Goal: Information Seeking & Learning: Learn about a topic

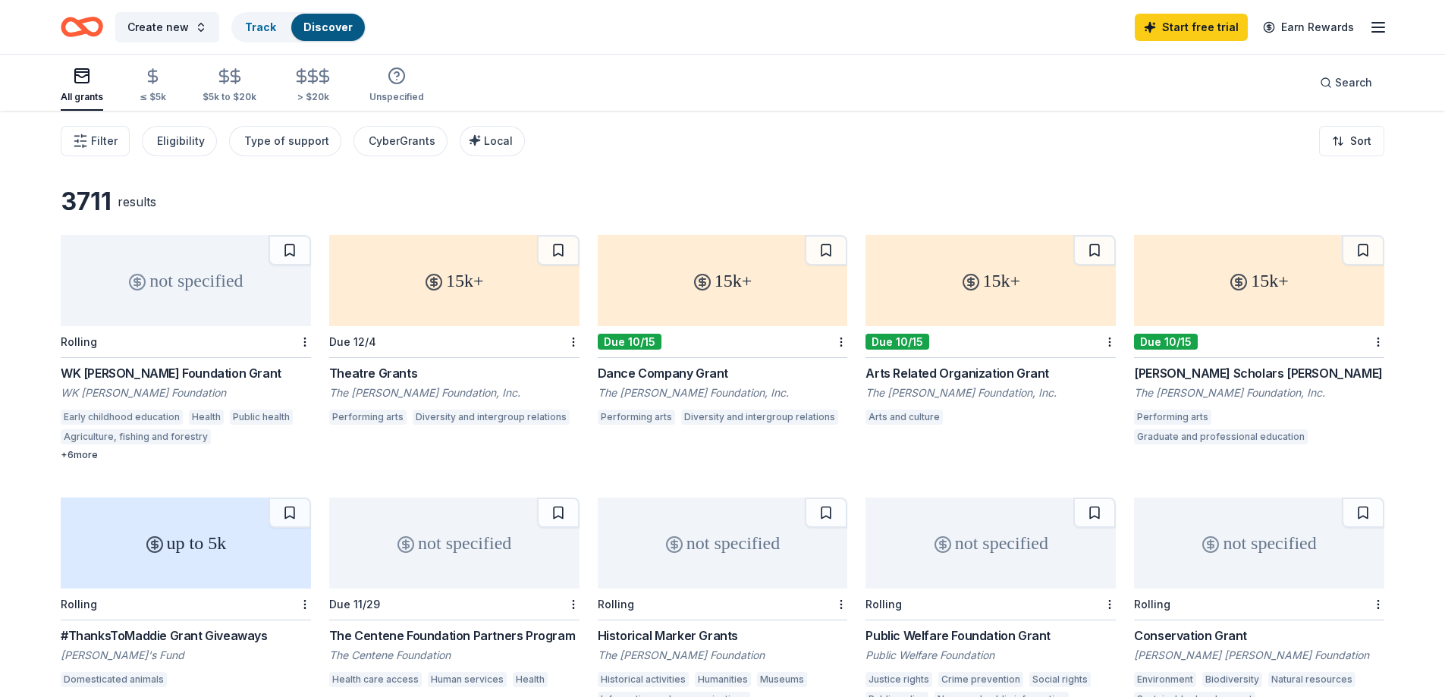
click at [1381, 32] on line "button" at bounding box center [1378, 32] width 12 height 0
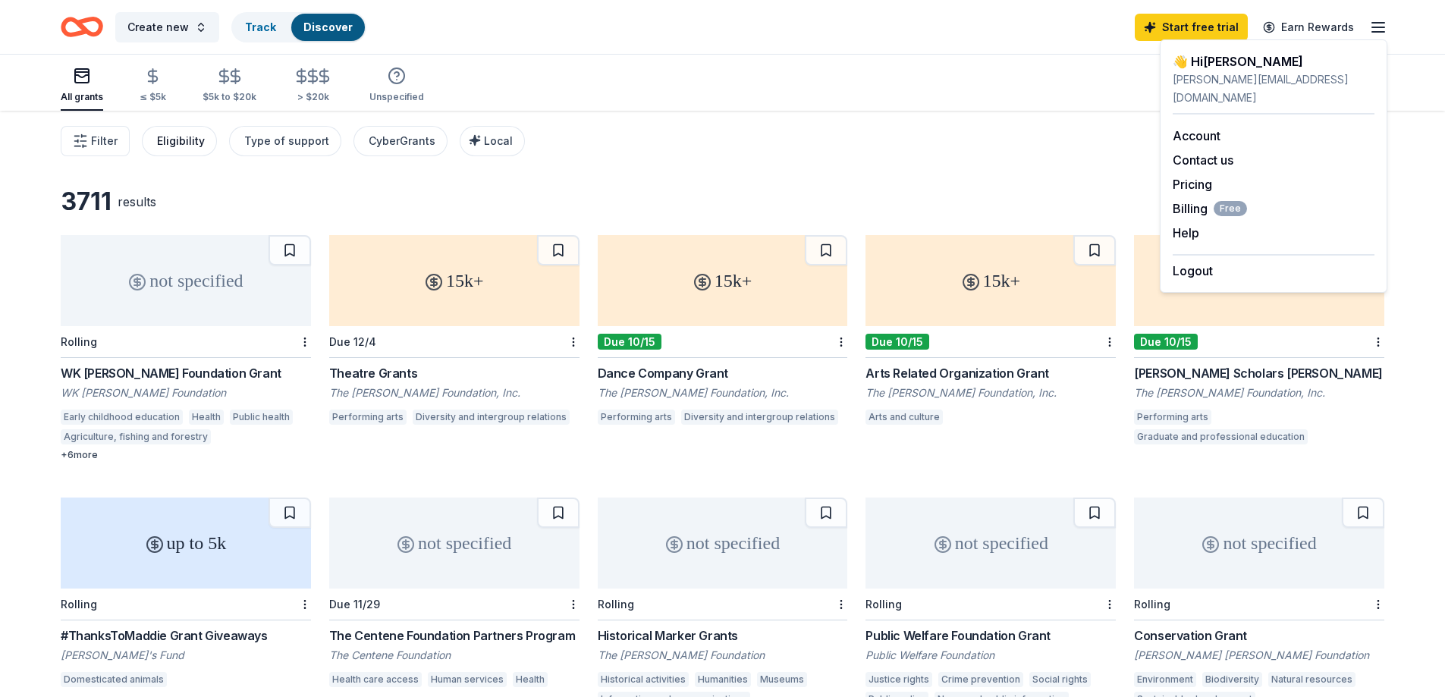
click at [174, 140] on div "Eligibility" at bounding box center [181, 141] width 48 height 18
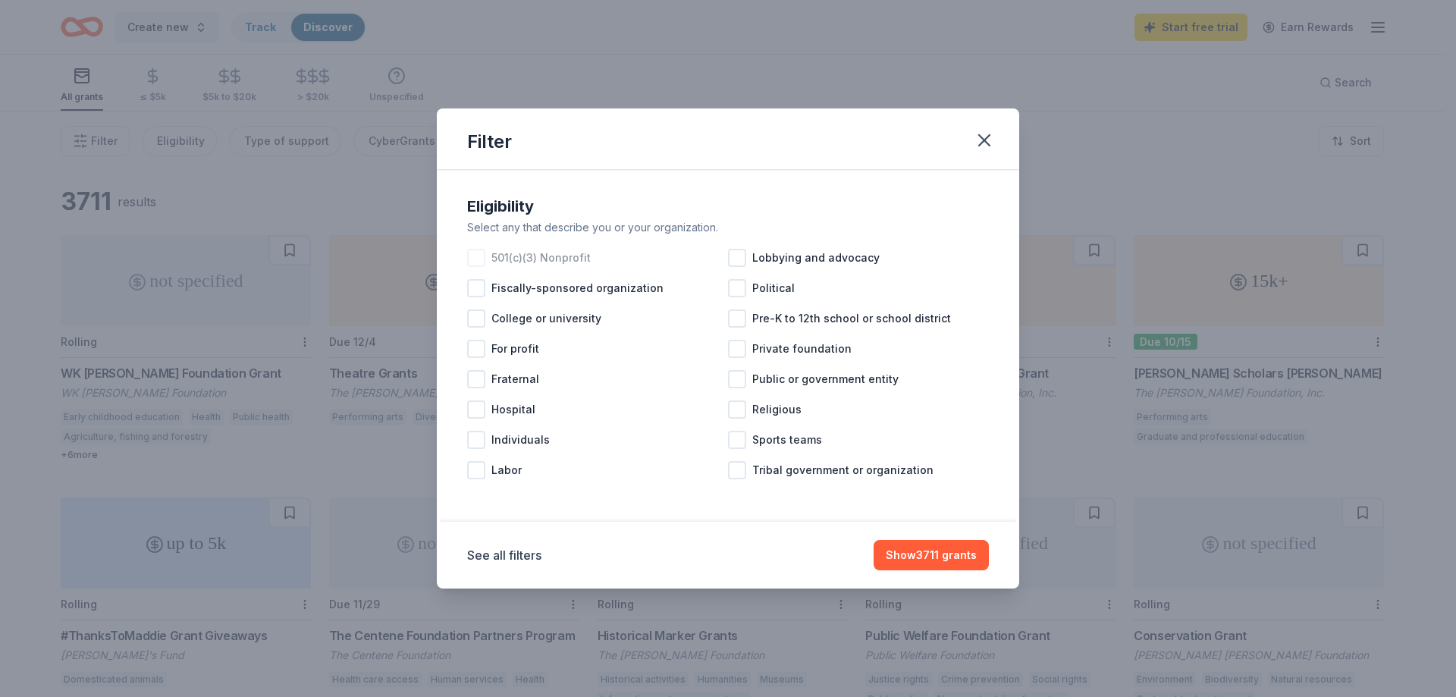
click at [473, 257] on div at bounding box center [476, 258] width 18 height 18
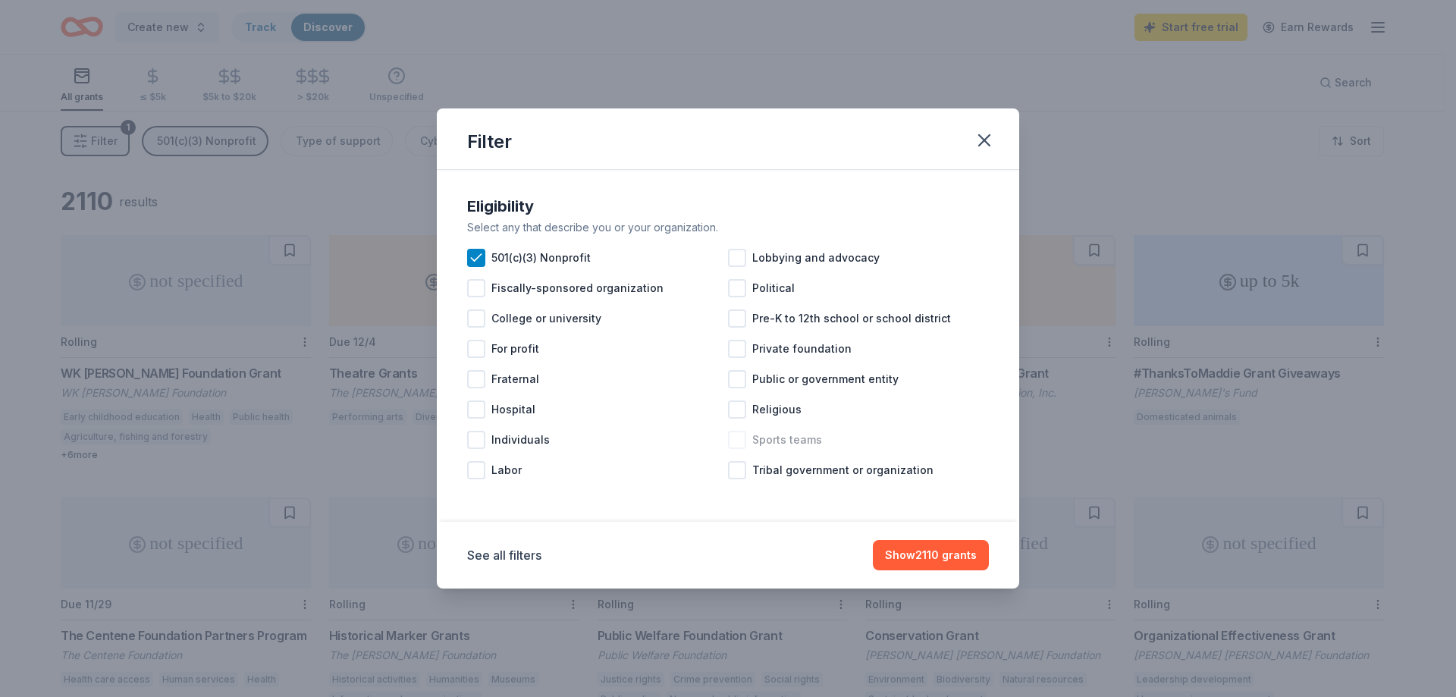
click at [740, 438] on div at bounding box center [737, 440] width 18 height 18
click at [508, 554] on button "See all filters" at bounding box center [504, 555] width 74 height 18
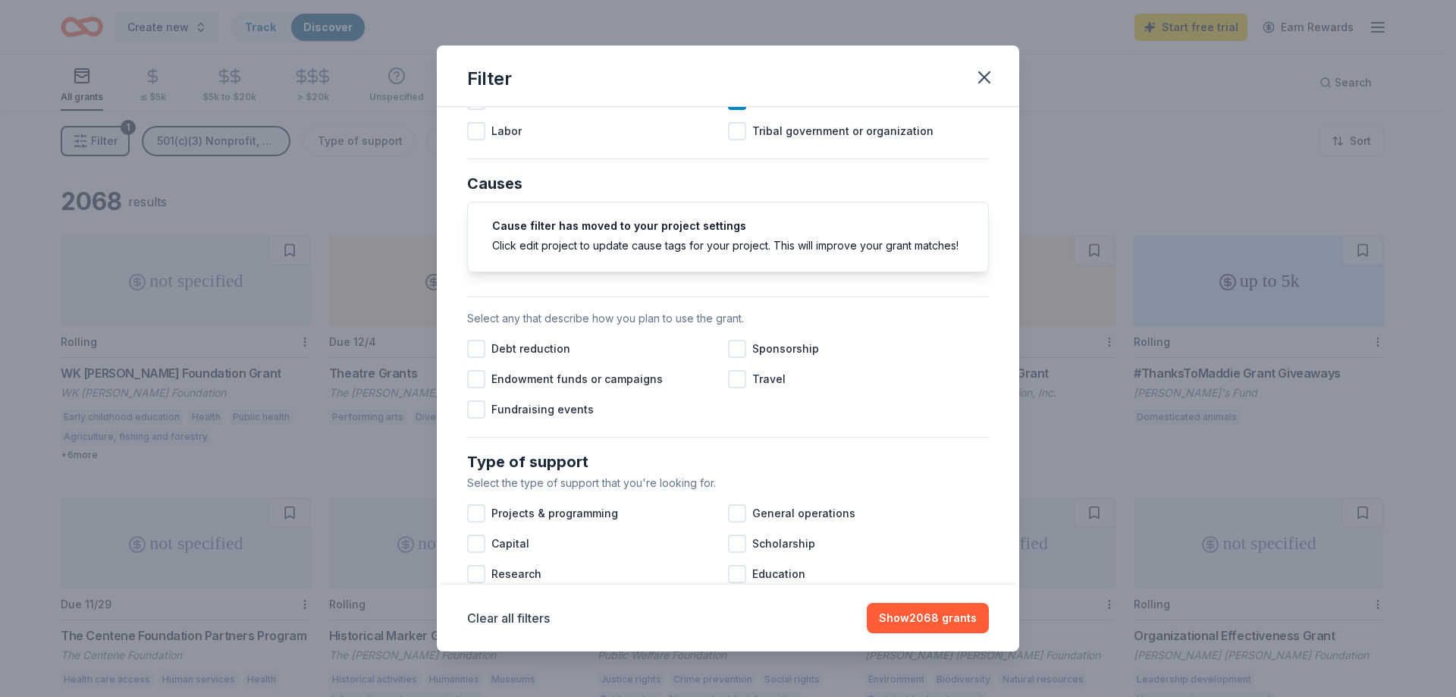
scroll to position [303, 0]
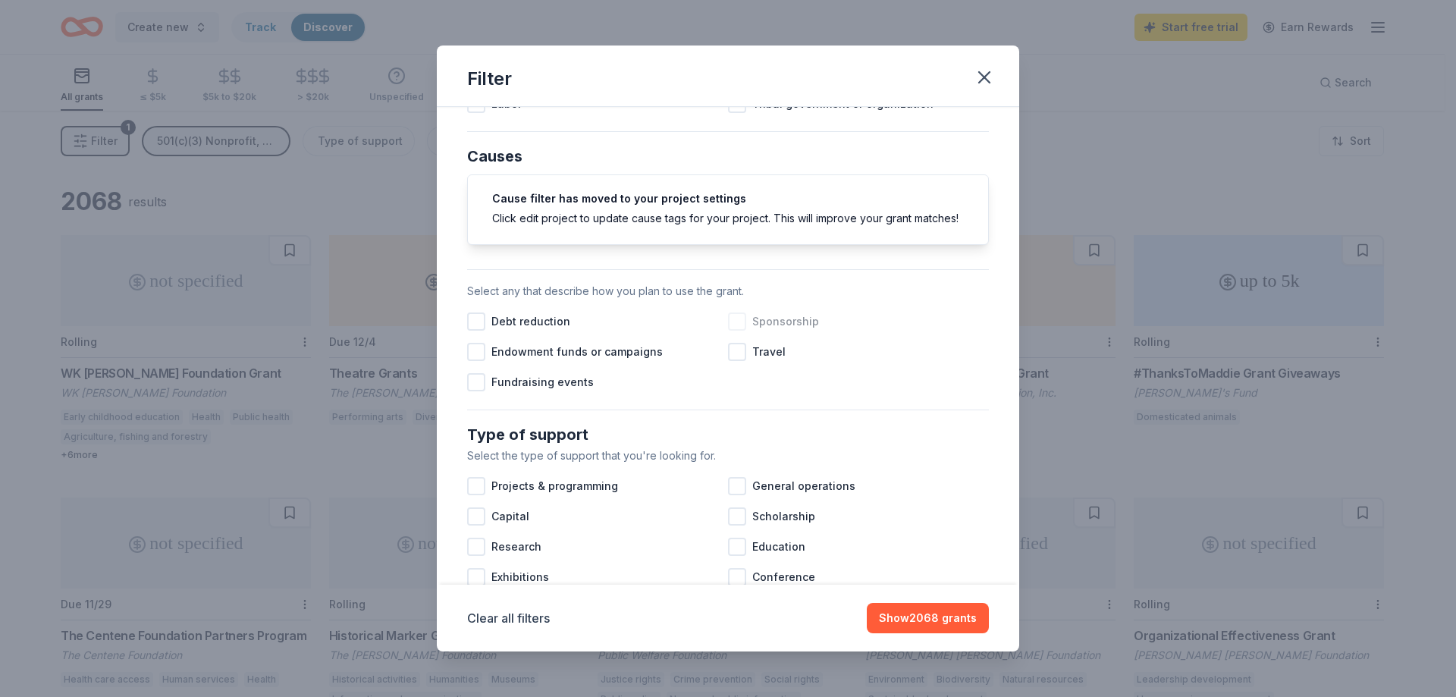
click at [732, 331] on div at bounding box center [737, 322] width 18 height 18
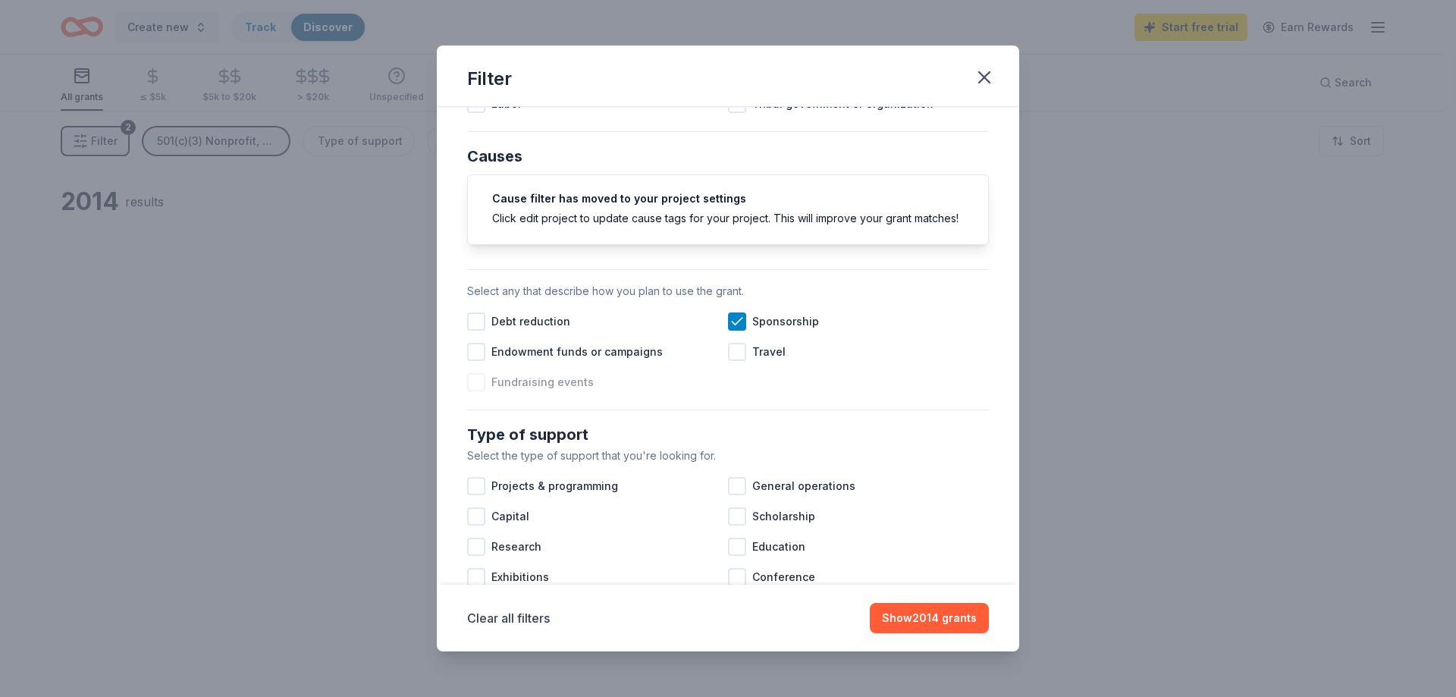
click at [470, 391] on div at bounding box center [476, 382] width 18 height 18
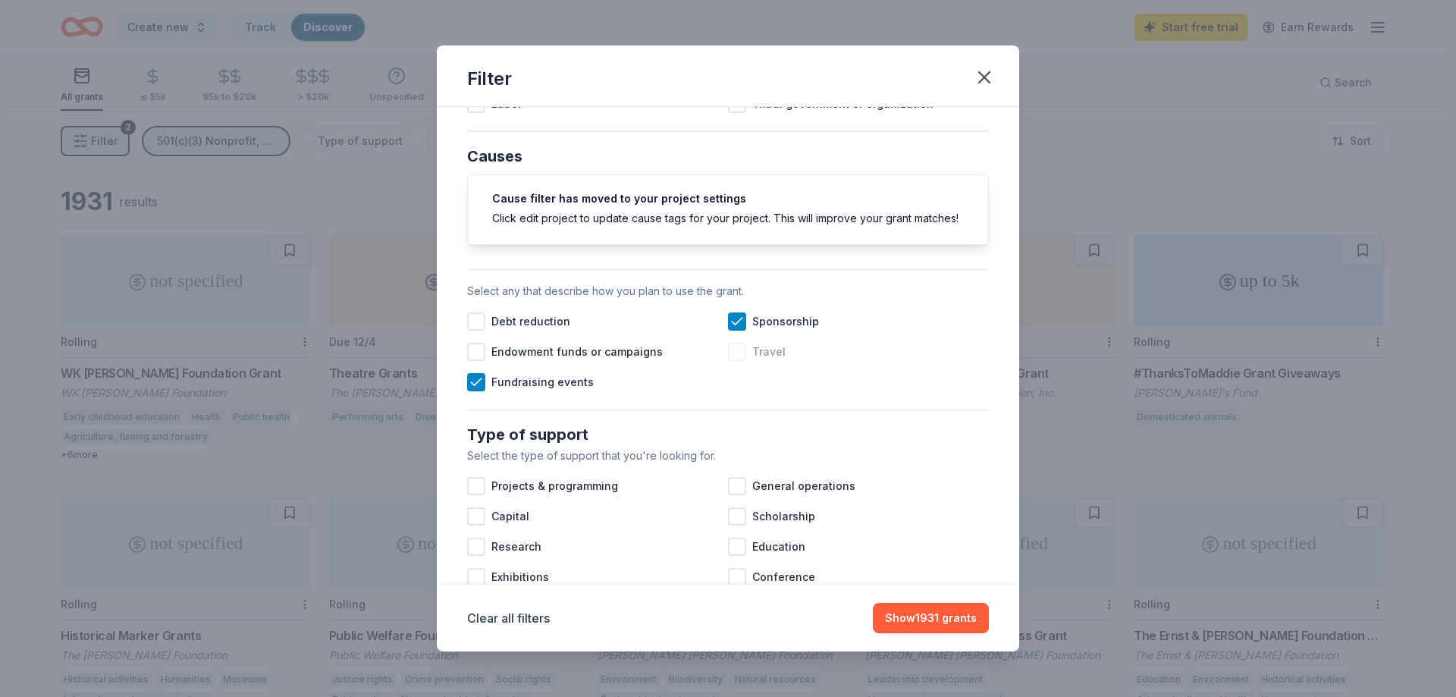
click at [734, 361] on div at bounding box center [737, 352] width 18 height 18
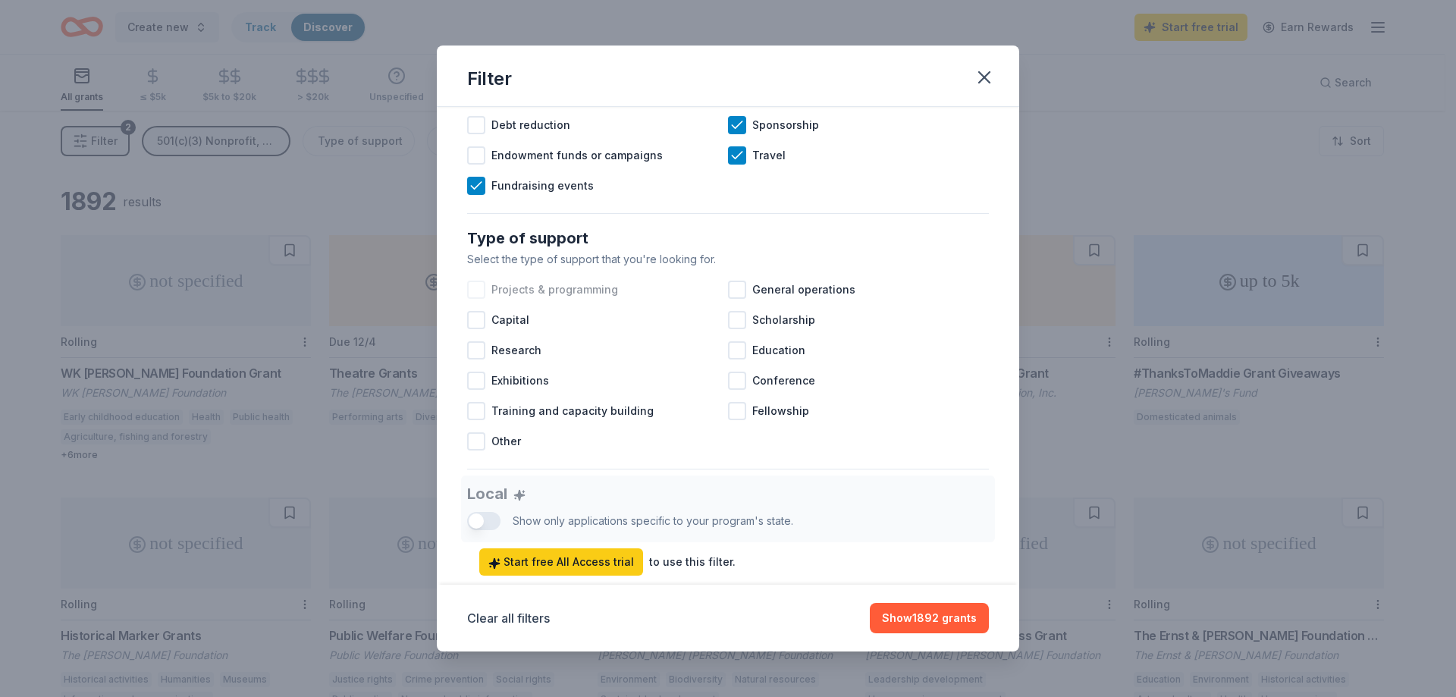
scroll to position [531, 0]
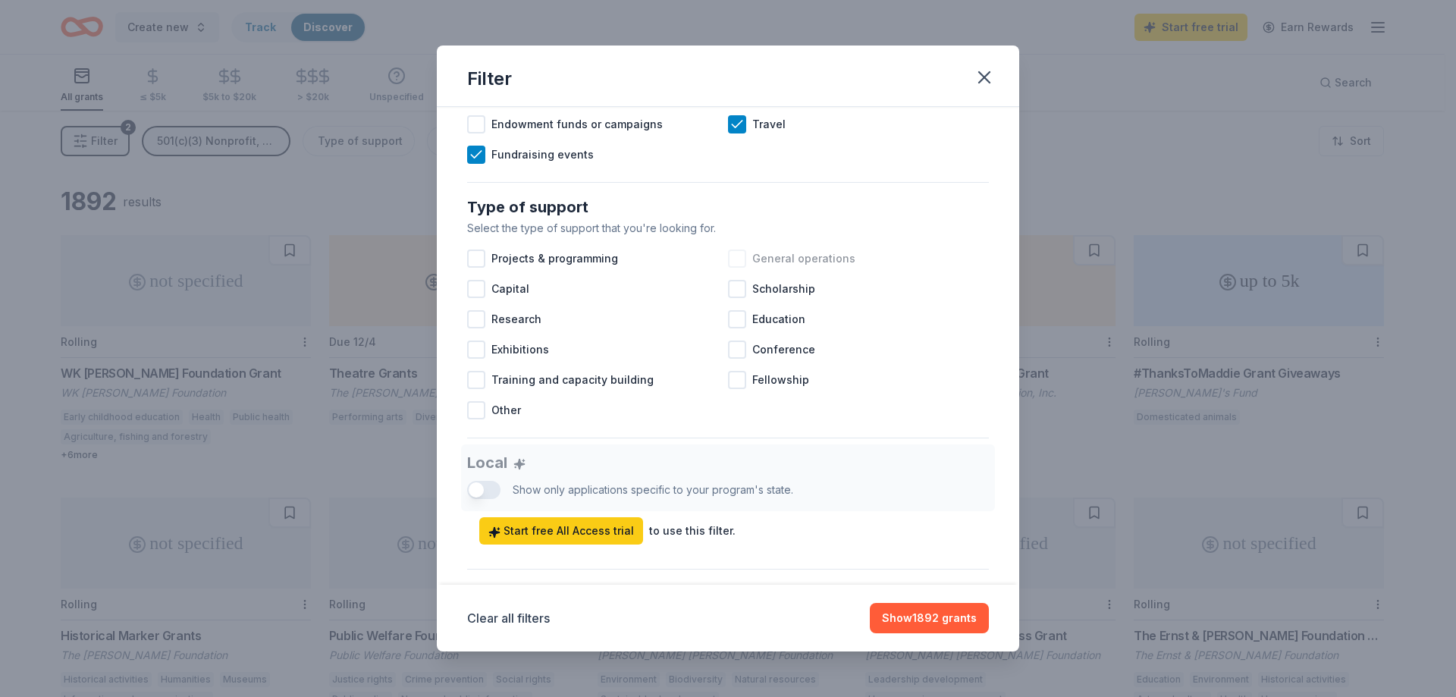
click at [737, 268] on div at bounding box center [737, 259] width 18 height 18
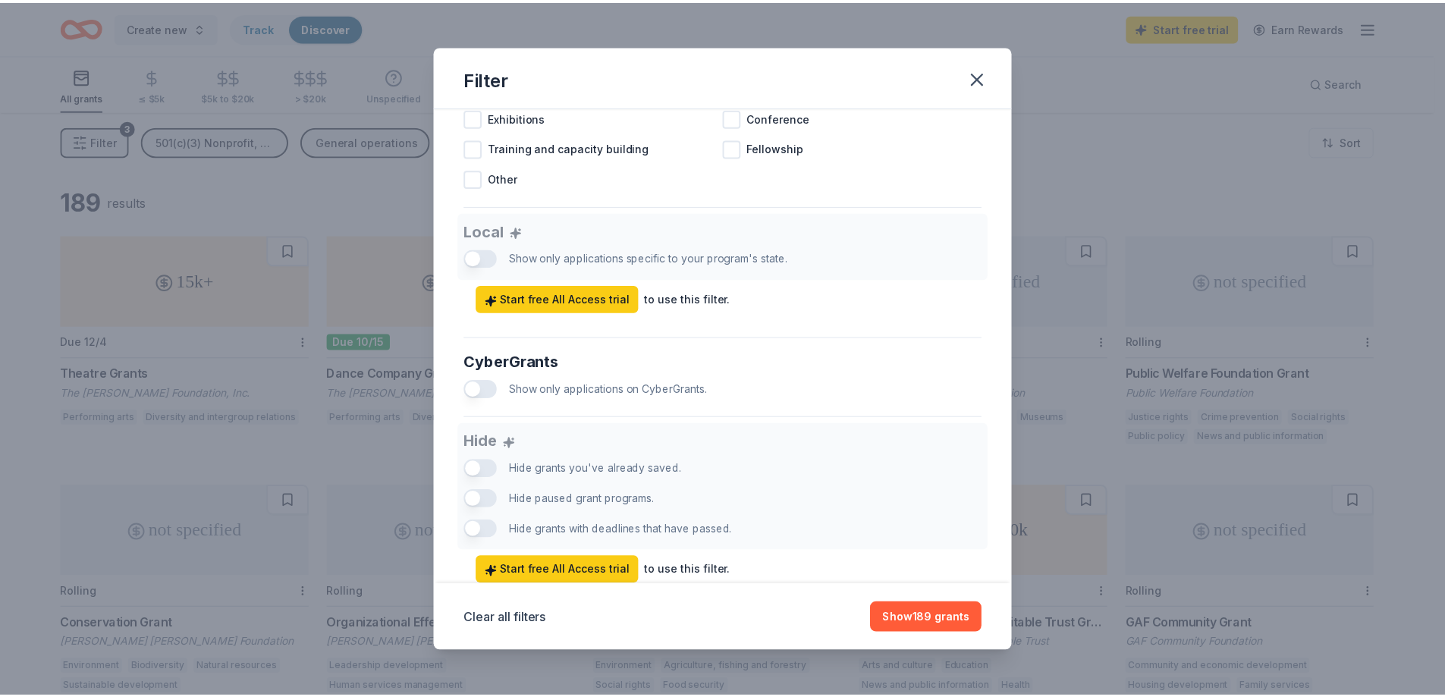
scroll to position [827, 0]
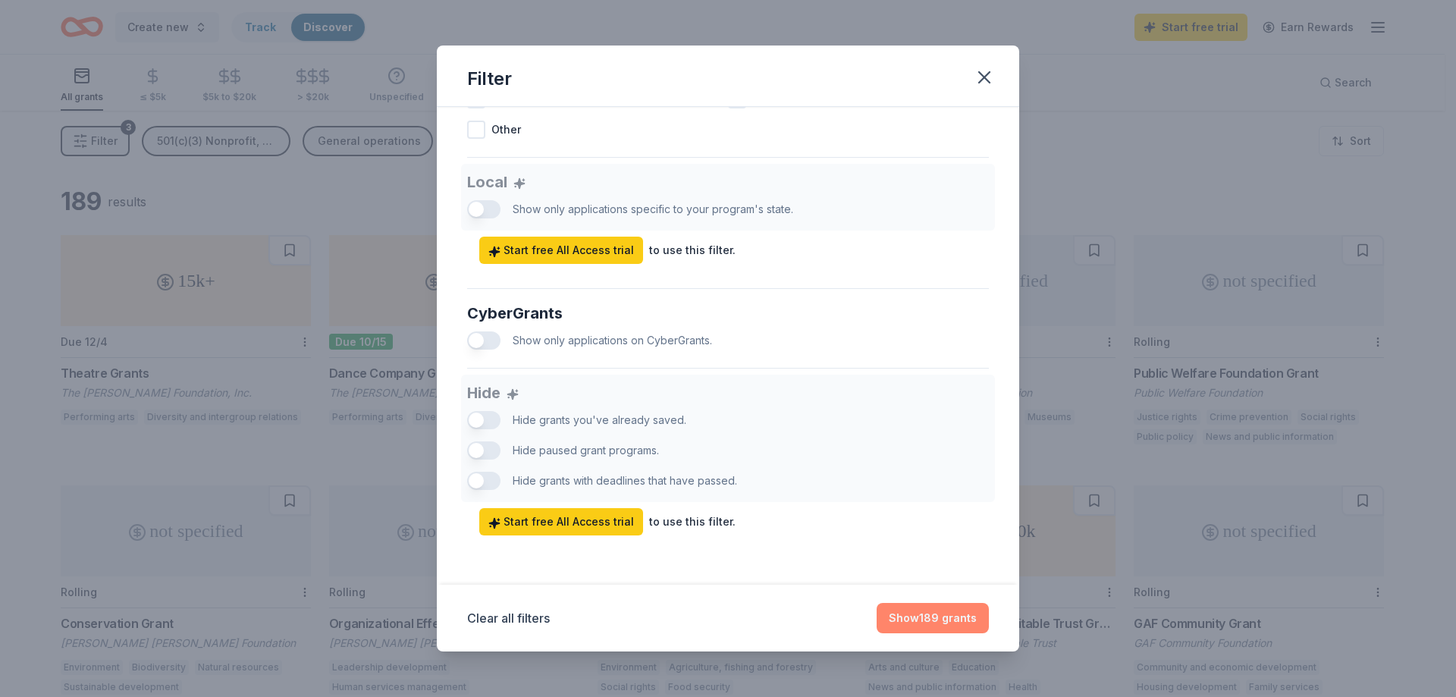
click at [944, 620] on button "Show 189 grants" at bounding box center [933, 618] width 112 height 30
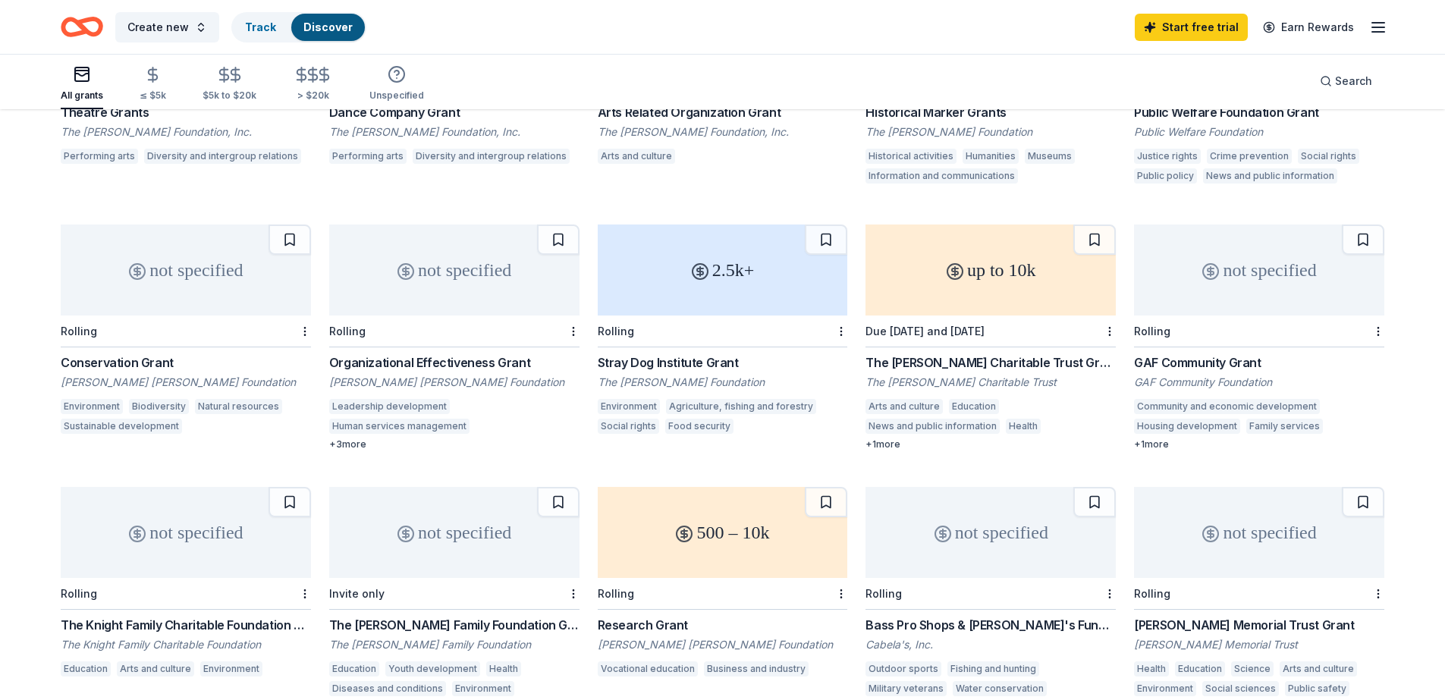
scroll to position [287, 0]
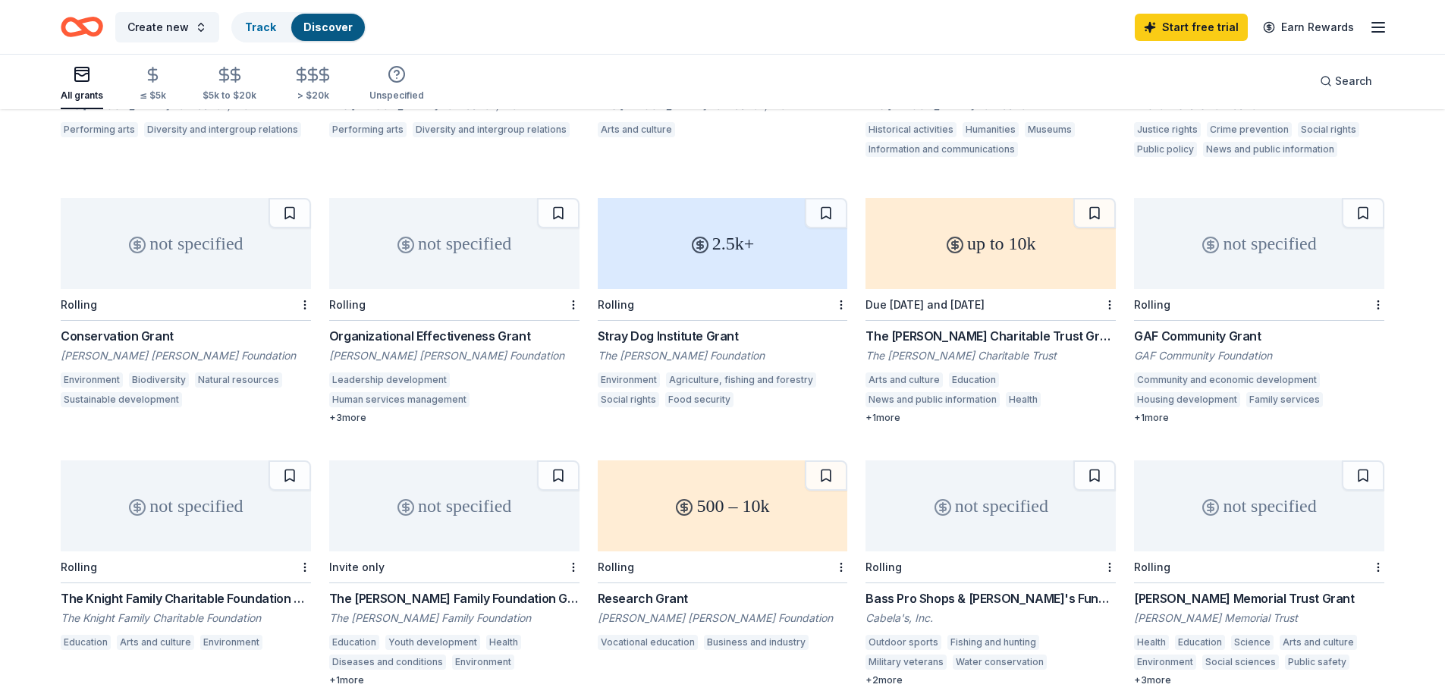
click at [232, 251] on div "not specified" at bounding box center [186, 243] width 250 height 91
